Goal: Information Seeking & Learning: Learn about a topic

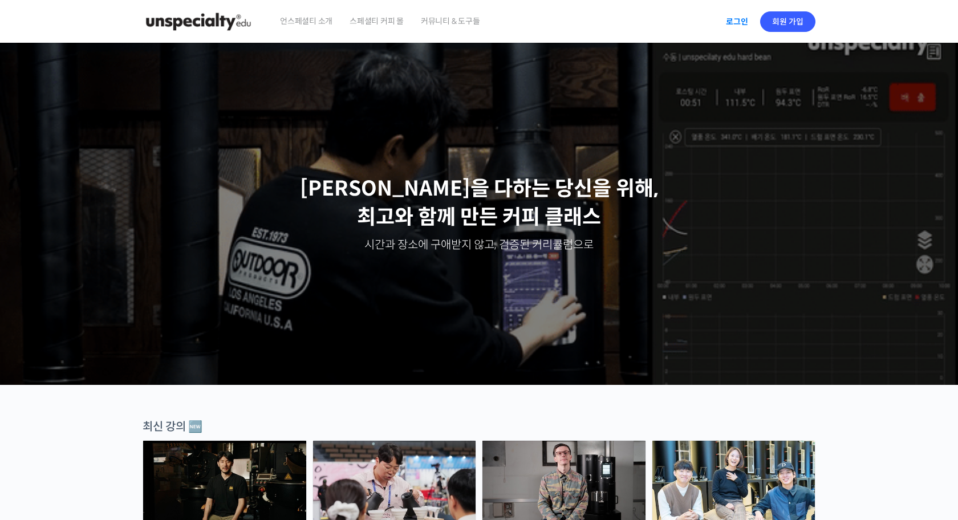
click at [737, 21] on link "로그인" at bounding box center [737, 22] width 36 height 26
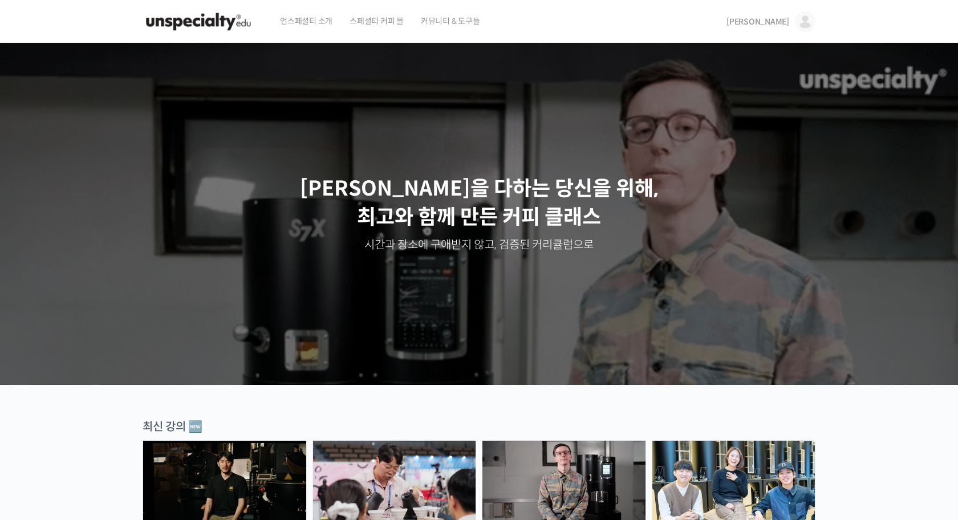
click at [776, 25] on span "[PERSON_NAME]" at bounding box center [758, 22] width 63 height 10
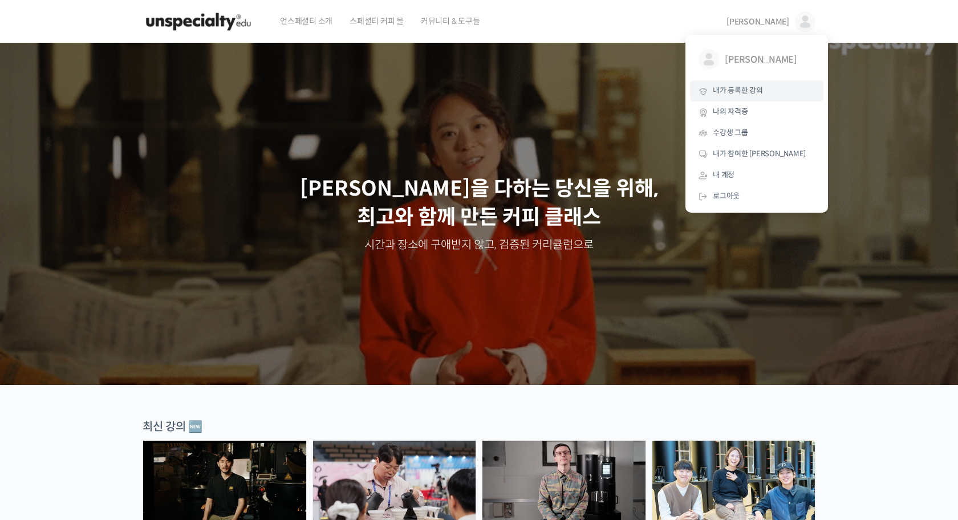
click at [763, 91] on link "내가 등록한 강의" at bounding box center [756, 90] width 133 height 21
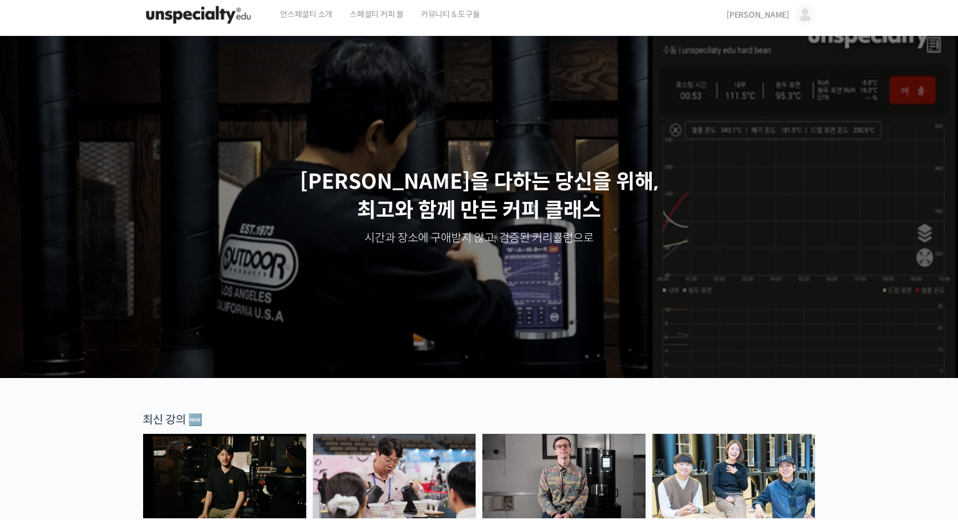
scroll to position [180, 0]
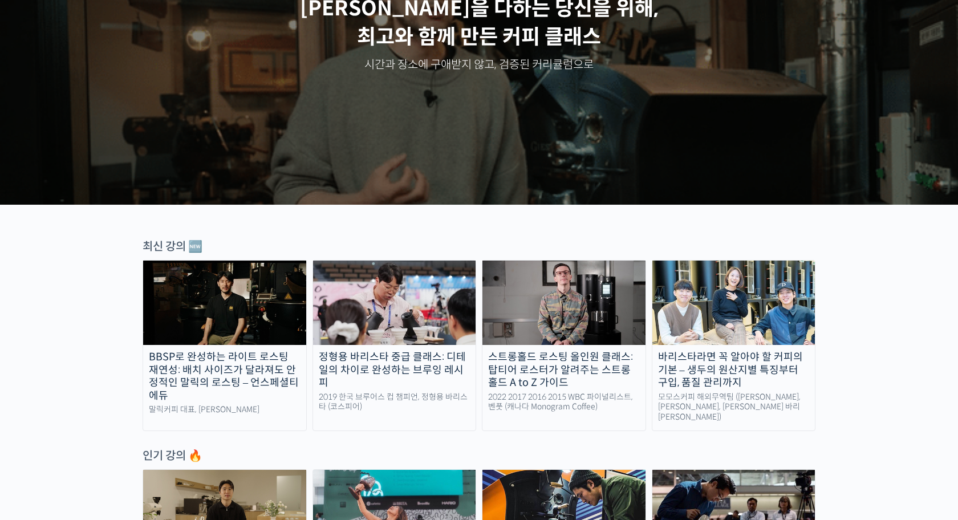
click at [203, 296] on img at bounding box center [224, 303] width 163 height 84
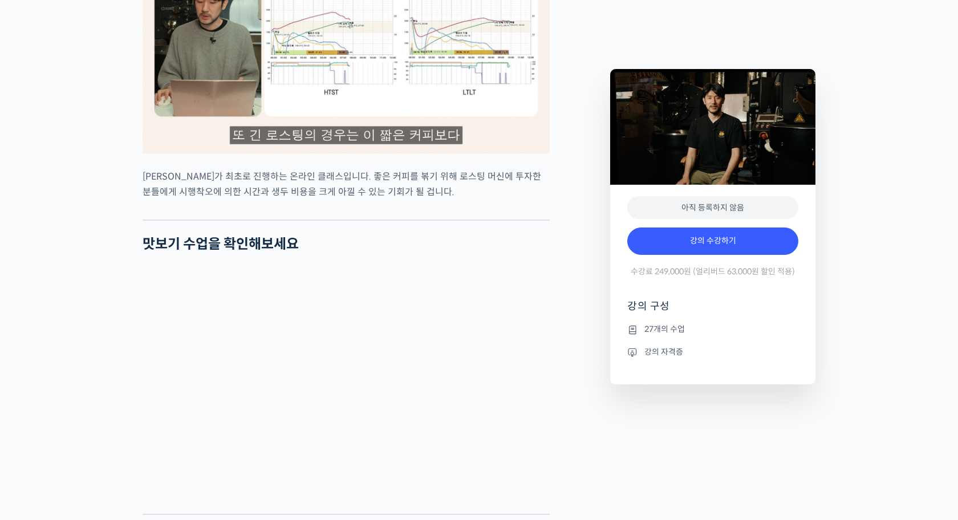
scroll to position [2640, 0]
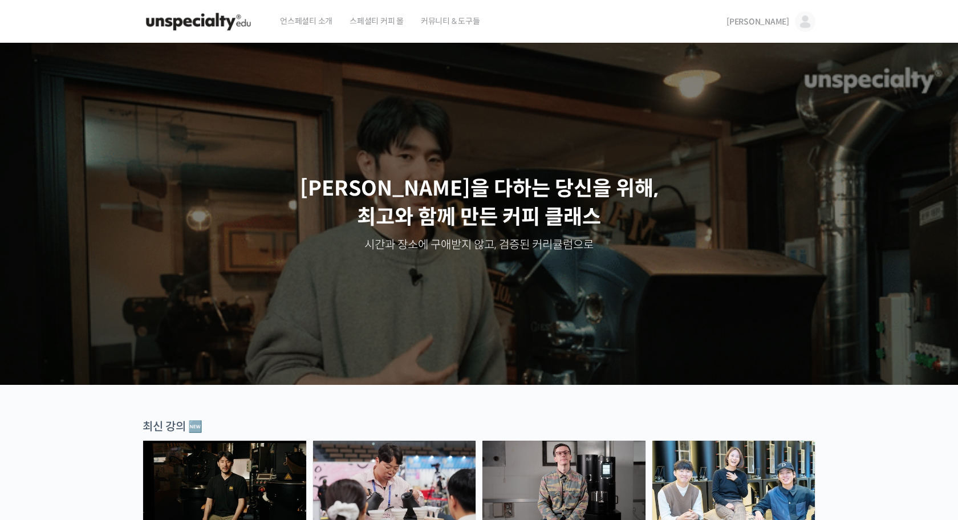
click at [778, 20] on span "[PERSON_NAME]" at bounding box center [758, 22] width 63 height 10
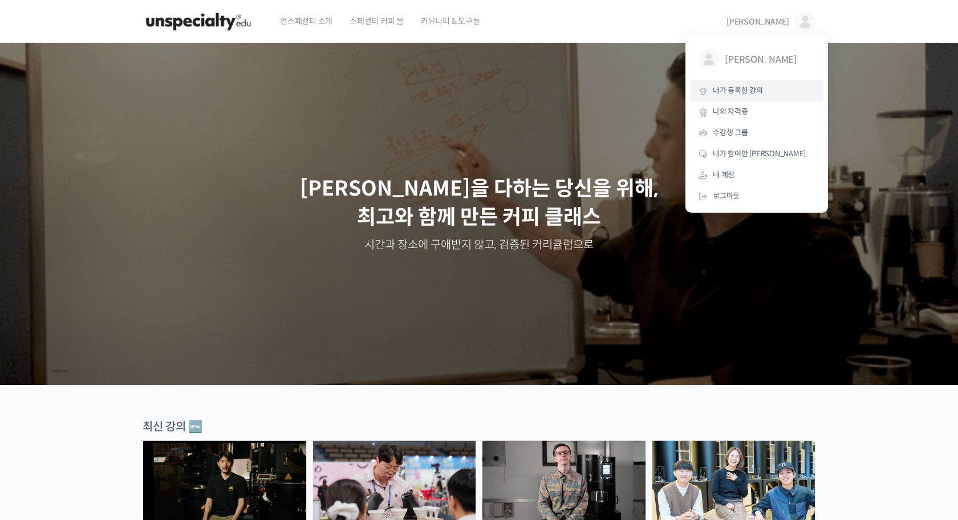
click at [754, 90] on span "내가 등록한 강의" at bounding box center [738, 91] width 50 height 10
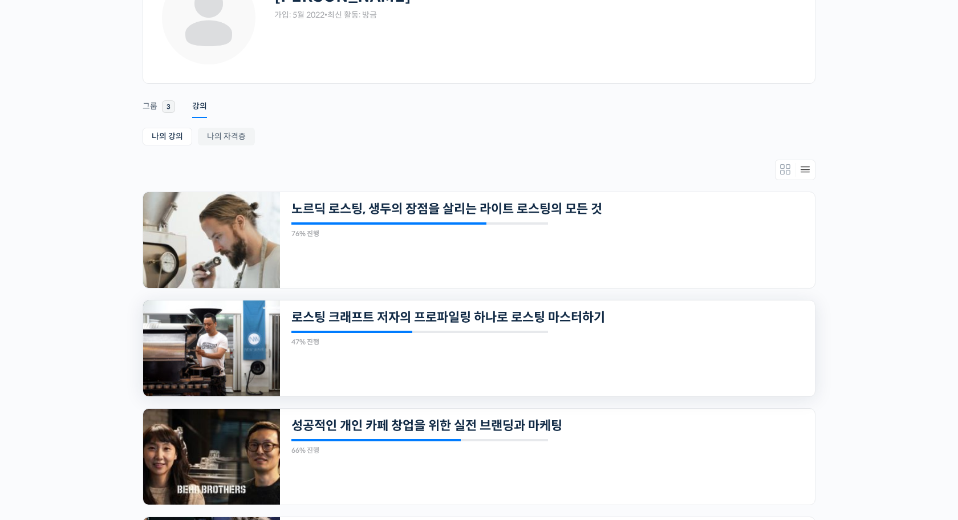
scroll to position [63, 0]
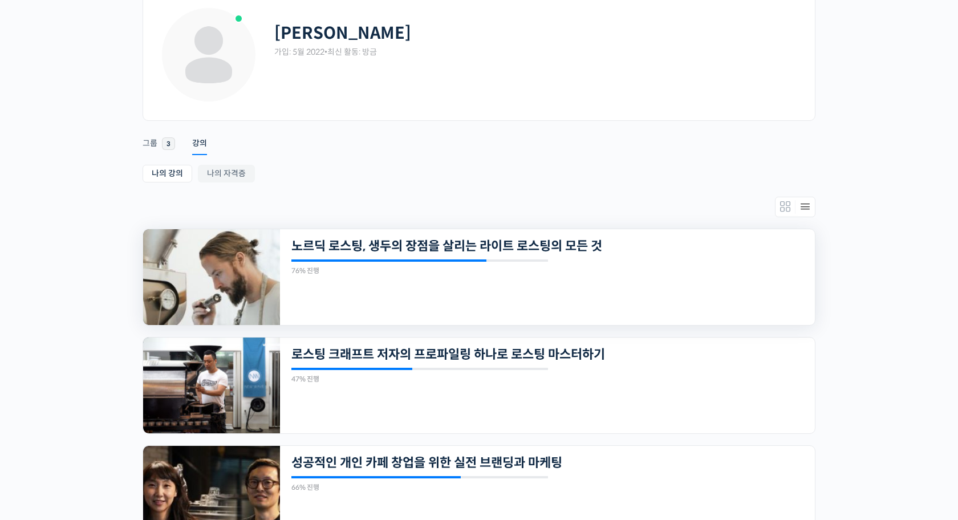
click at [223, 276] on img at bounding box center [211, 277] width 137 height 96
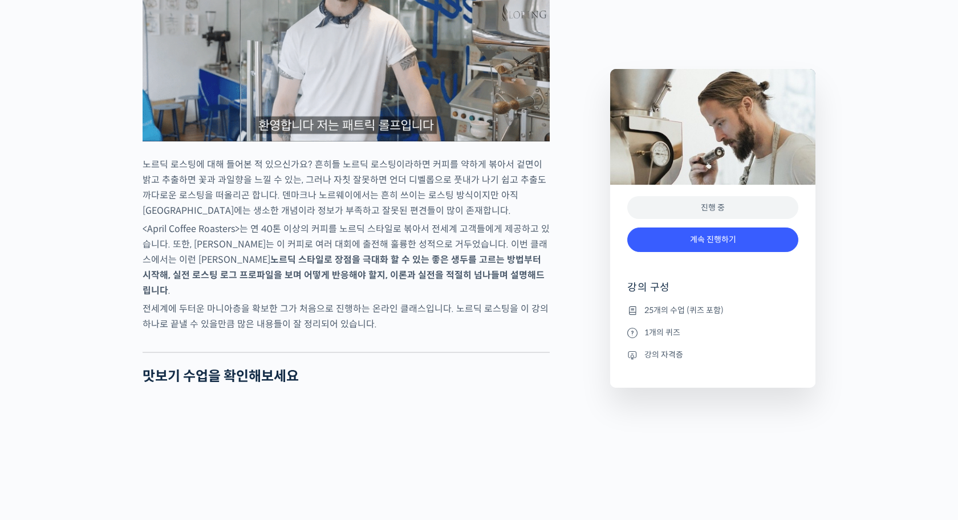
scroll to position [1173, 0]
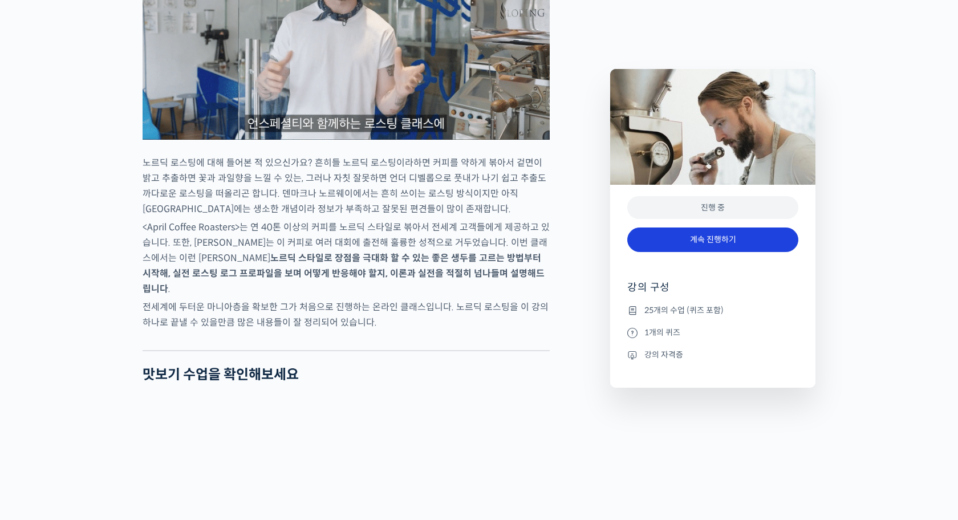
click at [684, 228] on link "계속 진행하기" at bounding box center [713, 240] width 171 height 25
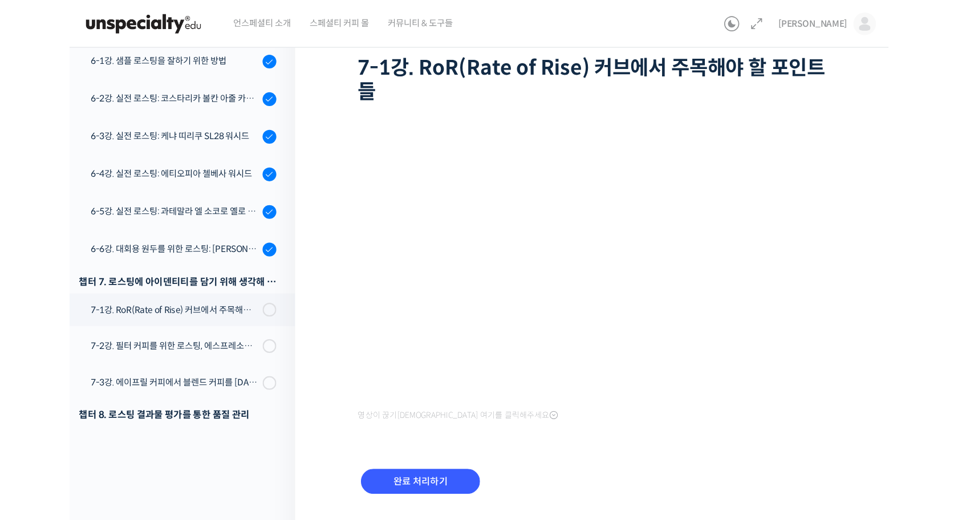
scroll to position [60, 0]
